Goal: Task Accomplishment & Management: Complete application form

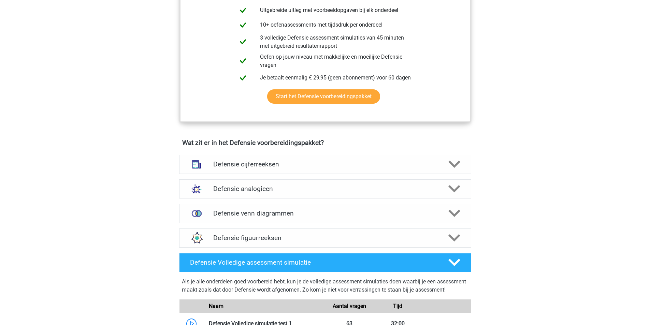
scroll to position [171, 0]
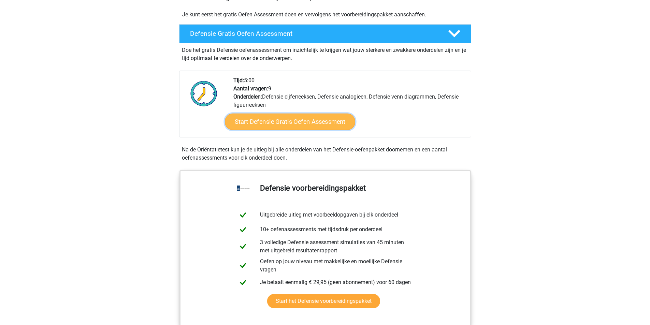
click at [302, 125] on link "Start Defensie Gratis Oefen Assessment" at bounding box center [290, 122] width 130 height 16
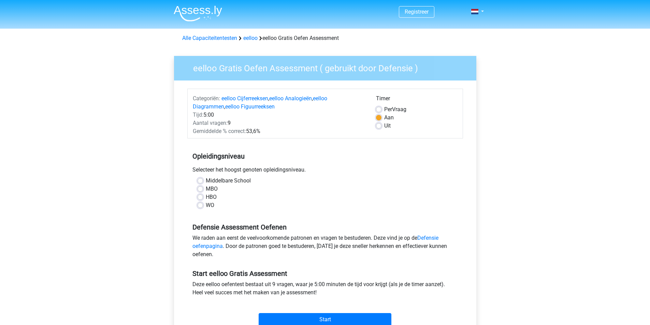
click at [206, 187] on label "MBO" at bounding box center [212, 189] width 12 height 8
click at [203, 187] on input "MBO" at bounding box center [200, 188] width 5 height 7
radio input "true"
click at [207, 182] on label "Middelbare School" at bounding box center [228, 181] width 45 height 8
click at [203, 182] on input "Middelbare School" at bounding box center [200, 180] width 5 height 7
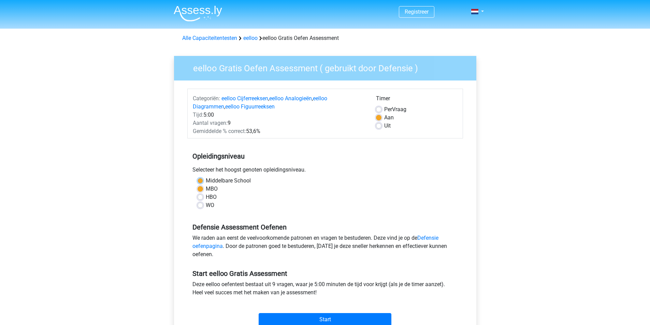
radio input "true"
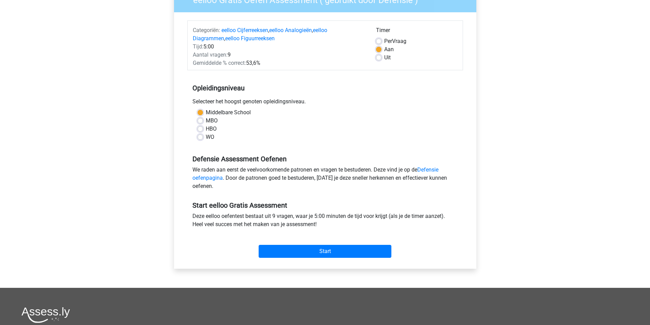
click at [212, 122] on label "MBO" at bounding box center [212, 121] width 12 height 8
click at [203, 122] on input "MBO" at bounding box center [200, 120] width 5 height 7
radio input "true"
click at [273, 250] on input "Start" at bounding box center [325, 251] width 133 height 13
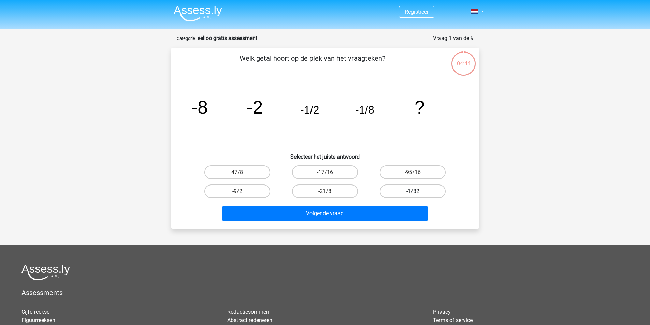
click at [394, 189] on label "-1/32" at bounding box center [413, 192] width 66 height 14
click at [413, 191] on input "-1/32" at bounding box center [415, 193] width 4 height 4
radio input "true"
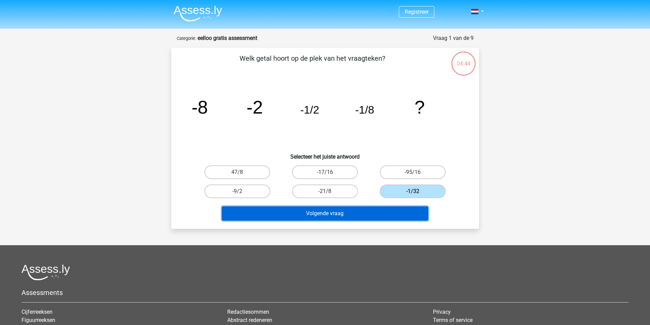
click at [361, 212] on button "Volgende vraag" at bounding box center [325, 213] width 206 height 14
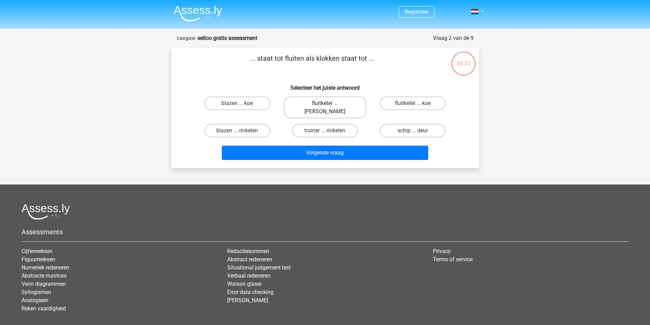
click at [331, 106] on label "fluitketel ... luiden" at bounding box center [325, 108] width 82 height 22
click at [329, 106] on input "fluitketel ... luiden" at bounding box center [327, 105] width 4 height 4
radio input "true"
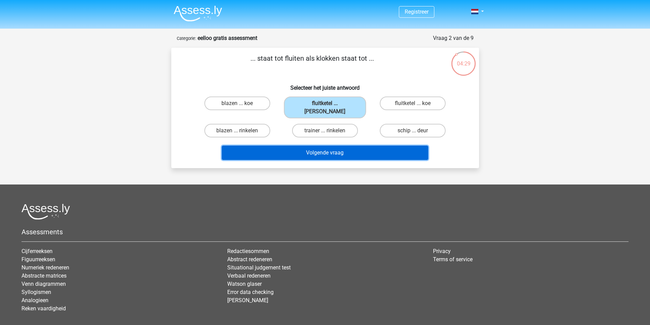
click at [331, 146] on button "Volgende vraag" at bounding box center [325, 153] width 206 height 14
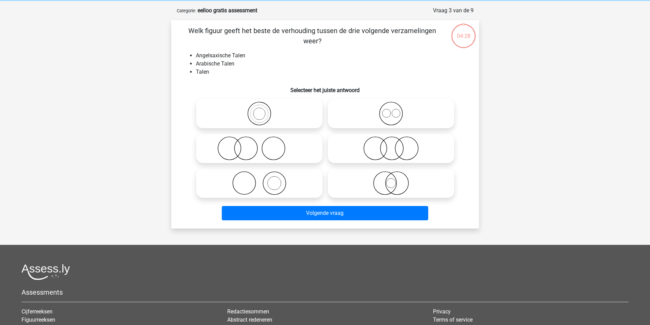
scroll to position [34, 0]
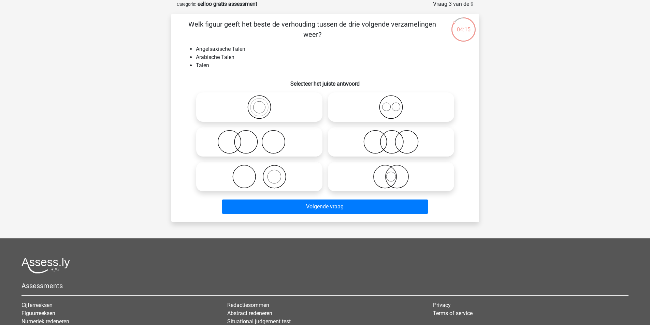
click at [383, 111] on icon at bounding box center [391, 107] width 121 height 24
click at [391, 104] on input "radio" at bounding box center [393, 101] width 4 height 4
radio input "true"
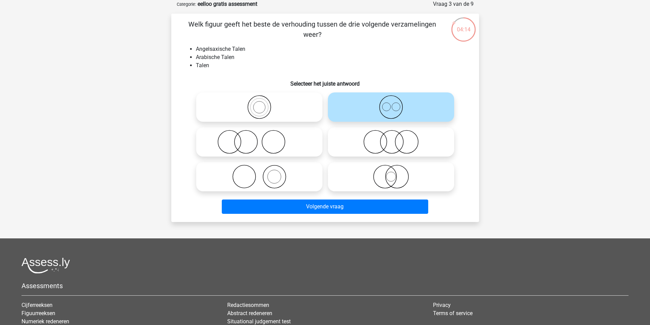
click at [365, 197] on div "Volgende vraag" at bounding box center [325, 205] width 286 height 23
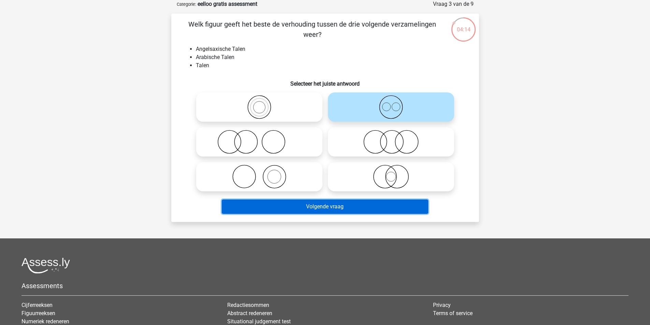
click at [362, 202] on button "Volgende vraag" at bounding box center [325, 207] width 206 height 14
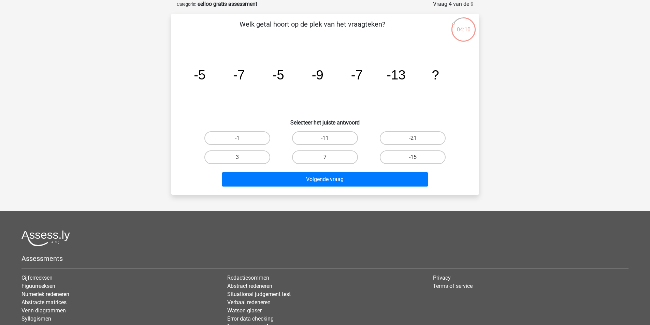
click at [217, 75] on icon "image/svg+xml -5 -7 -5 -9 -7 -13 ?" at bounding box center [325, 79] width 275 height 69
click at [258, 76] on icon "image/svg+xml -5 -7 -5 -9 -7 -13 ?" at bounding box center [325, 79] width 275 height 69
click at [304, 76] on icon "image/svg+xml -5 -7 -5 -9 -7 -13 ?" at bounding box center [325, 79] width 275 height 69
click at [337, 73] on icon "image/svg+xml -5 -7 -5 -9 -7 -13 ?" at bounding box center [325, 79] width 275 height 69
click at [380, 76] on icon "image/svg+xml -5 -7 -5 -9 -7 -13 ?" at bounding box center [325, 79] width 275 height 69
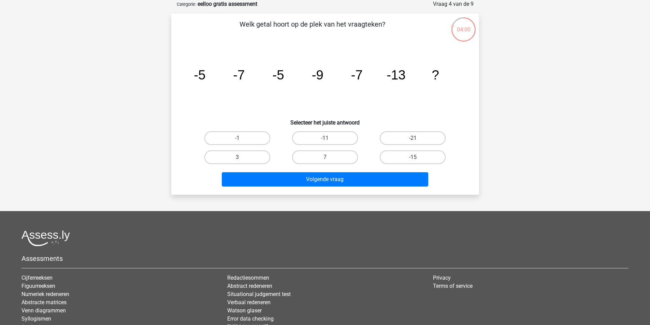
click at [416, 81] on icon "image/svg+xml -5 -7 -5 -9 -7 -13 ?" at bounding box center [325, 79] width 275 height 69
click at [398, 153] on label "-15" at bounding box center [413, 157] width 66 height 14
click at [413, 157] on input "-15" at bounding box center [415, 159] width 4 height 4
radio input "true"
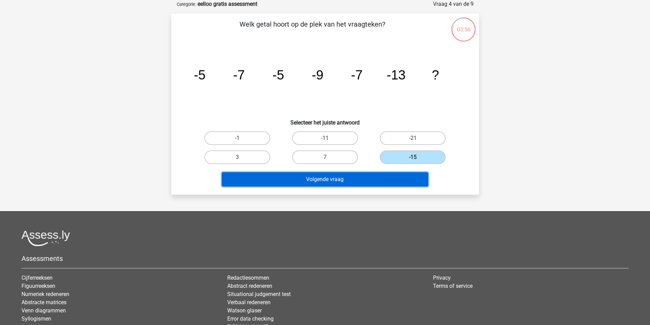
click at [371, 176] on button "Volgende vraag" at bounding box center [325, 179] width 206 height 14
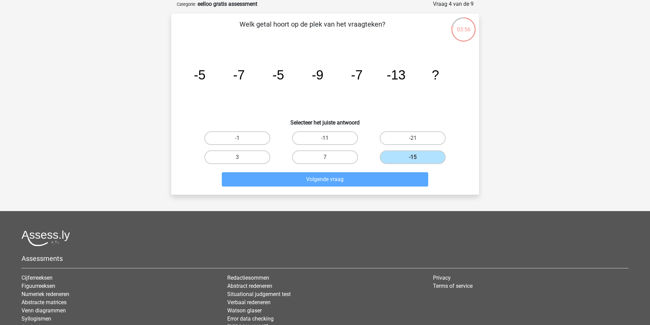
scroll to position [31, 0]
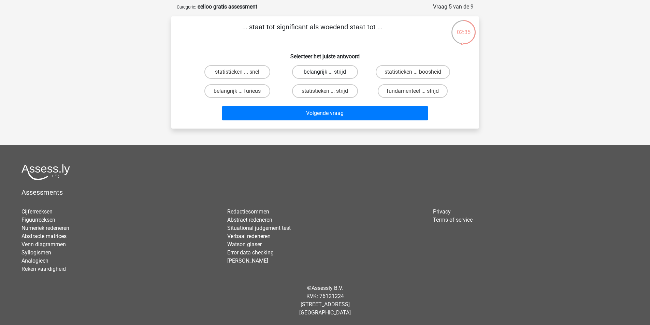
click at [337, 73] on label "belangrijk ... strijd" at bounding box center [325, 72] width 66 height 14
click at [329, 73] on input "belangrijk ... strijd" at bounding box center [327, 74] width 4 height 4
radio input "true"
click at [250, 93] on label "belangrijk ... furieus" at bounding box center [237, 91] width 66 height 14
click at [242, 93] on input "belangrijk ... furieus" at bounding box center [239, 93] width 4 height 4
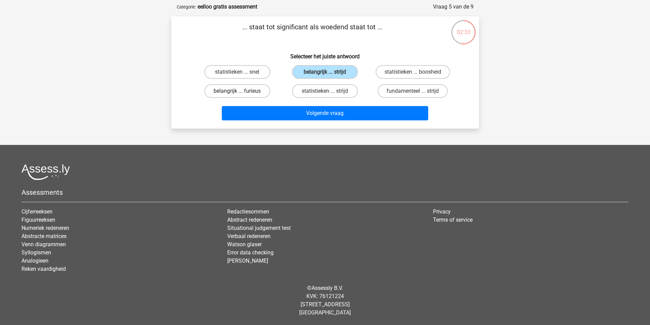
radio input "true"
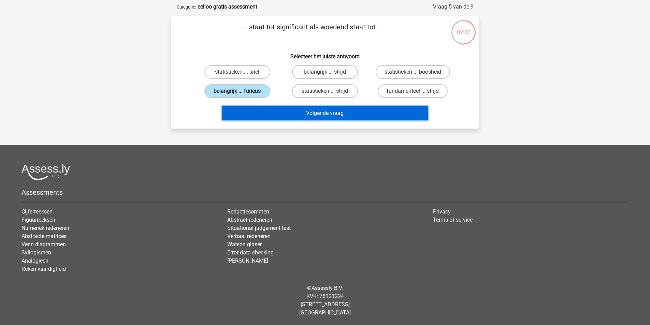
click at [270, 107] on button "Volgende vraag" at bounding box center [325, 113] width 206 height 14
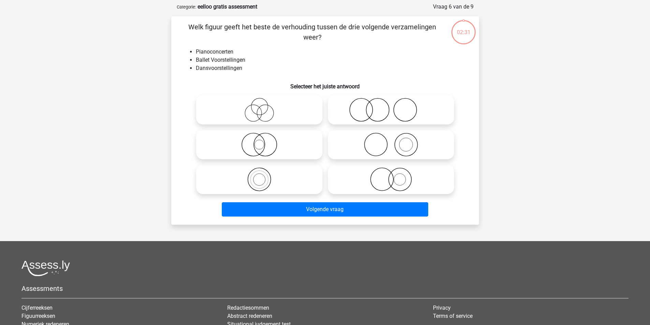
scroll to position [34, 0]
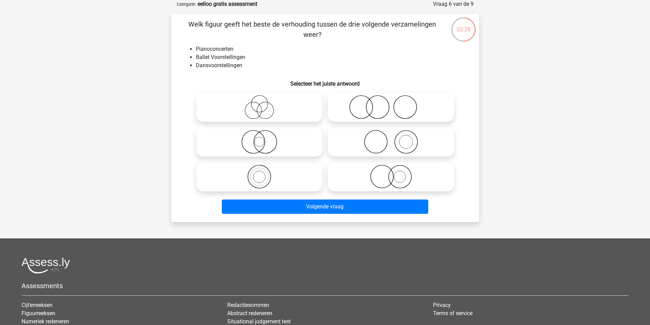
click at [265, 111] on circle at bounding box center [259, 104] width 17 height 17
click at [264, 104] on input "radio" at bounding box center [261, 101] width 4 height 4
radio input "true"
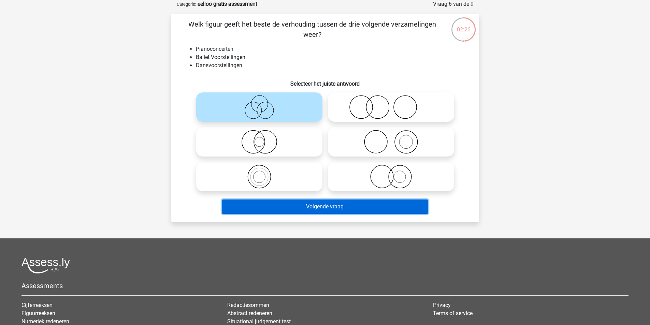
click at [293, 205] on button "Volgende vraag" at bounding box center [325, 207] width 206 height 14
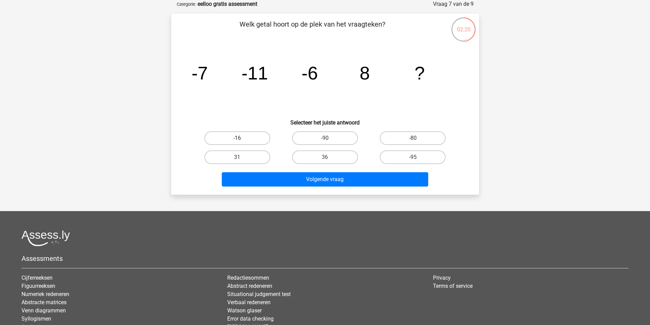
click at [255, 133] on label "-16" at bounding box center [237, 138] width 66 height 14
click at [242, 138] on input "-16" at bounding box center [239, 140] width 4 height 4
radio input "true"
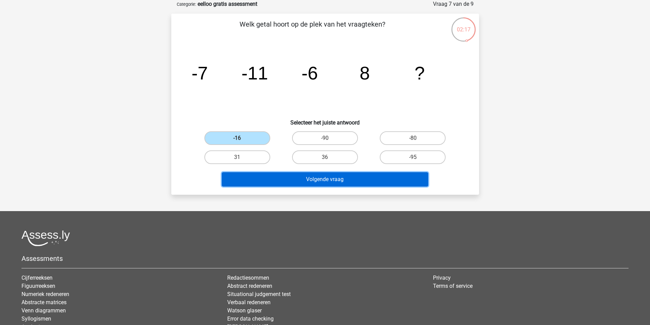
click at [350, 182] on button "Volgende vraag" at bounding box center [325, 179] width 206 height 14
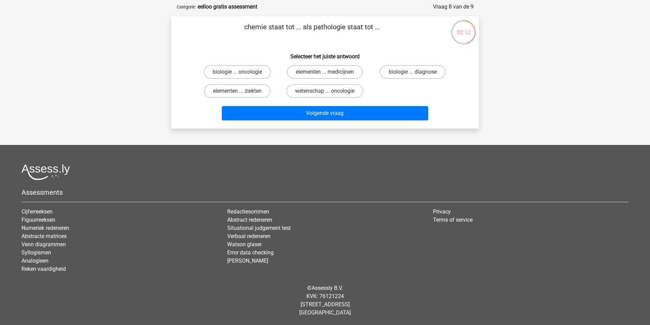
click at [328, 75] on input "elementen ... medicijnen" at bounding box center [327, 74] width 4 height 4
radio input "true"
click at [328, 90] on label "wetenschap ... oncologie" at bounding box center [324, 91] width 77 height 14
click at [328, 91] on input "wetenschap ... oncologie" at bounding box center [327, 93] width 4 height 4
radio input "true"
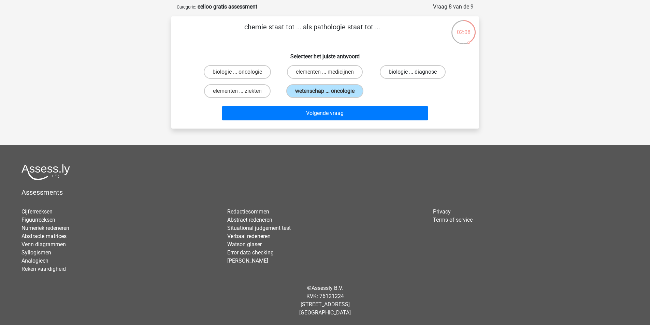
click at [393, 77] on label "biologie ... diagnose" at bounding box center [413, 72] width 66 height 14
click at [413, 76] on input "biologie ... diagnose" at bounding box center [415, 74] width 4 height 4
radio input "true"
click at [241, 95] on input "elementen ... ziekten" at bounding box center [239, 93] width 4 height 4
radio input "true"
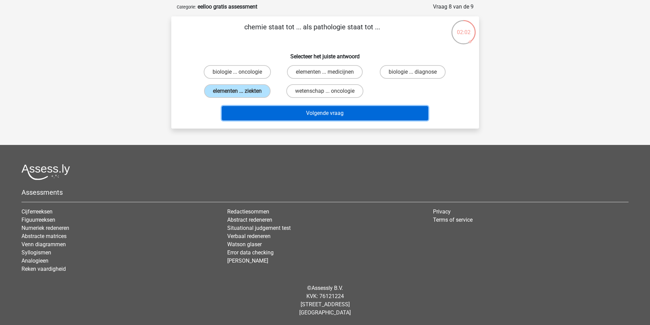
click at [252, 108] on button "Volgende vraag" at bounding box center [325, 113] width 206 height 14
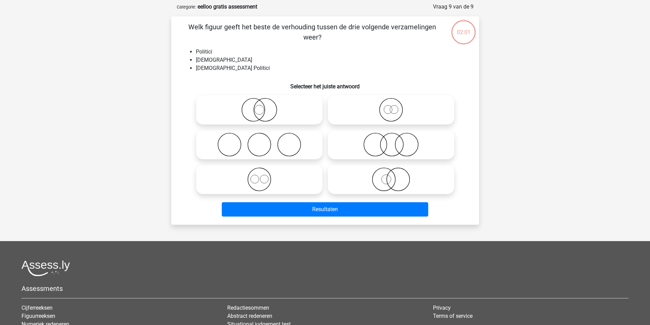
scroll to position [34, 0]
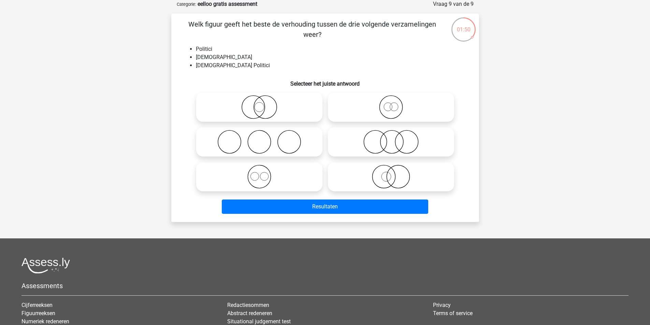
click at [384, 182] on icon at bounding box center [391, 177] width 121 height 24
click at [391, 173] on input "radio" at bounding box center [393, 171] width 4 height 4
radio input "true"
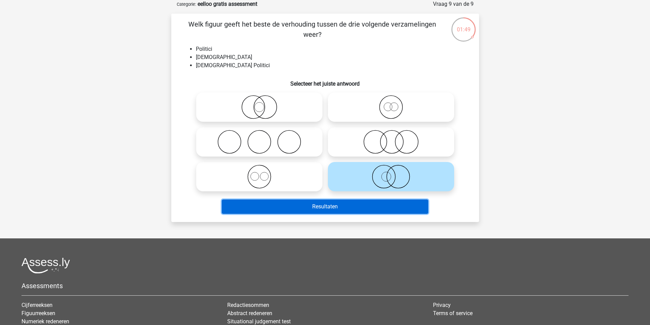
click at [353, 207] on button "Resultaten" at bounding box center [325, 207] width 206 height 14
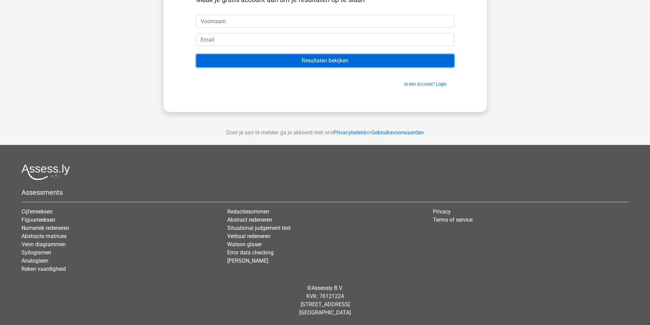
click at [323, 62] on input "Resultaten bekijken" at bounding box center [325, 60] width 258 height 13
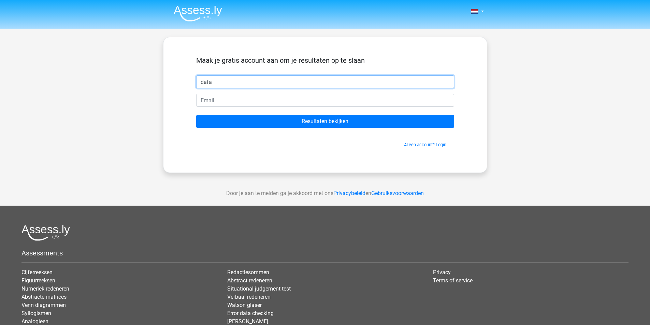
type input "dafa"
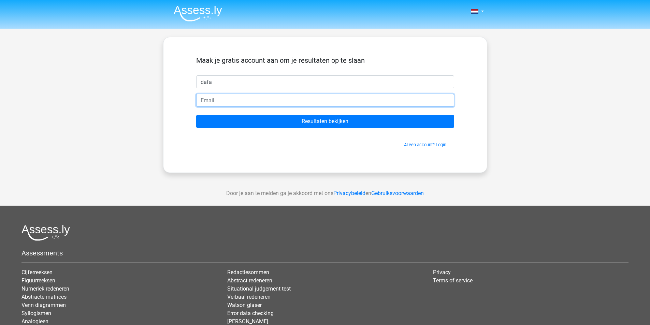
click at [223, 99] on input "email" at bounding box center [325, 100] width 258 height 13
type input "poepjunkie@gmail.com"
click at [196, 115] on input "Resultaten bekijken" at bounding box center [325, 121] width 258 height 13
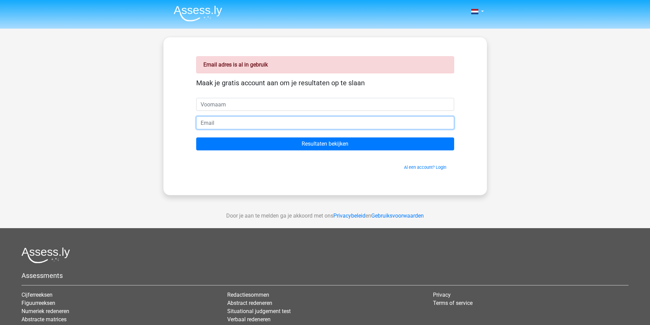
click at [226, 123] on input "email" at bounding box center [325, 122] width 258 height 13
